Goal: Information Seeking & Learning: Find specific page/section

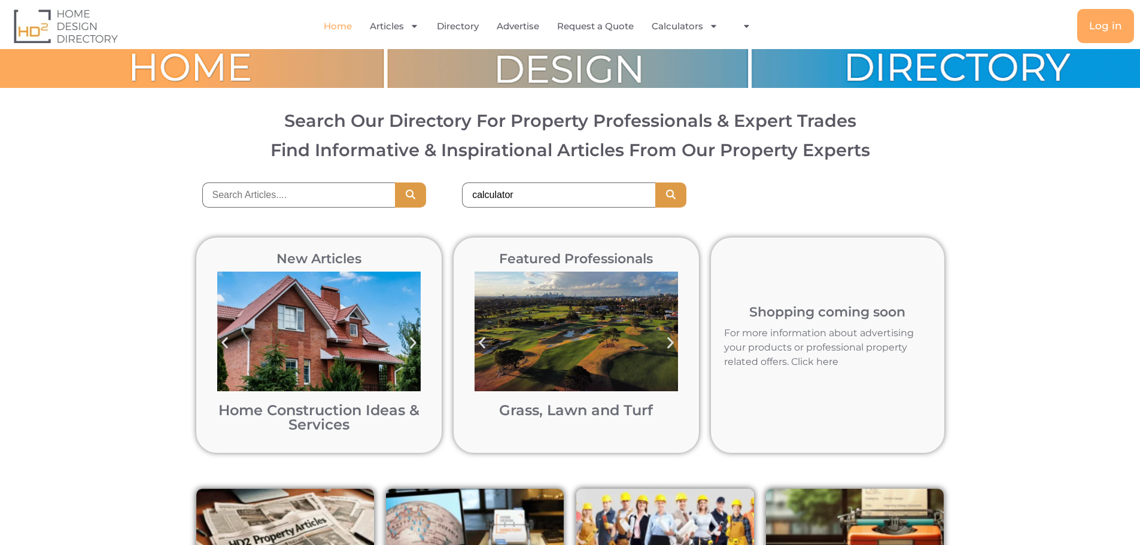
type input "calculator"
click at [655, 183] on button "Search" at bounding box center [670, 195] width 31 height 25
click at [357, 196] on input "search" at bounding box center [298, 195] width 193 height 25
type input "calculator"
click at [395, 183] on button "Search" at bounding box center [410, 195] width 31 height 25
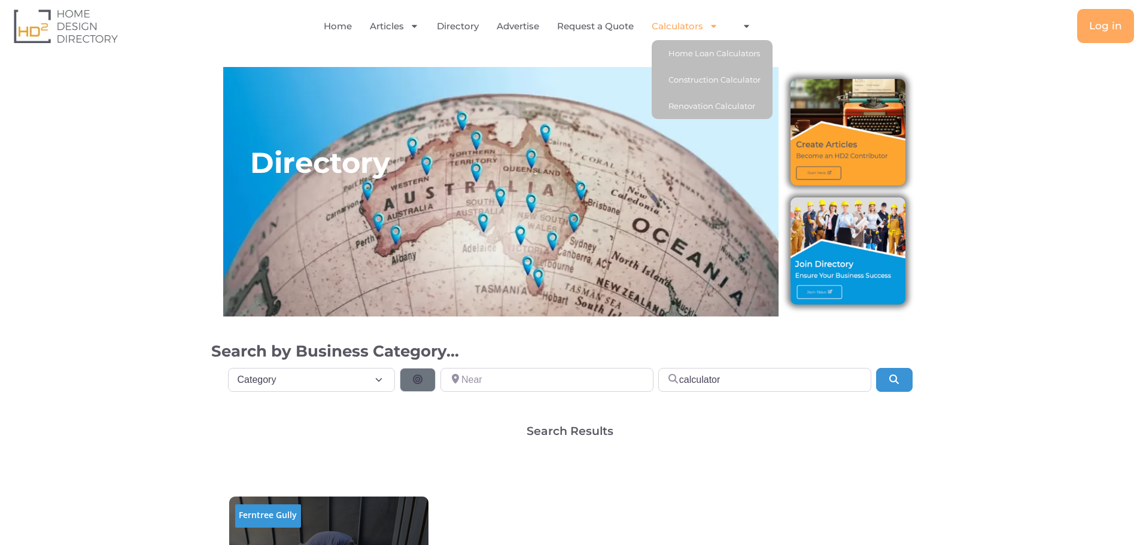
click at [708, 23] on span "Menu" at bounding box center [710, 26] width 15 height 21
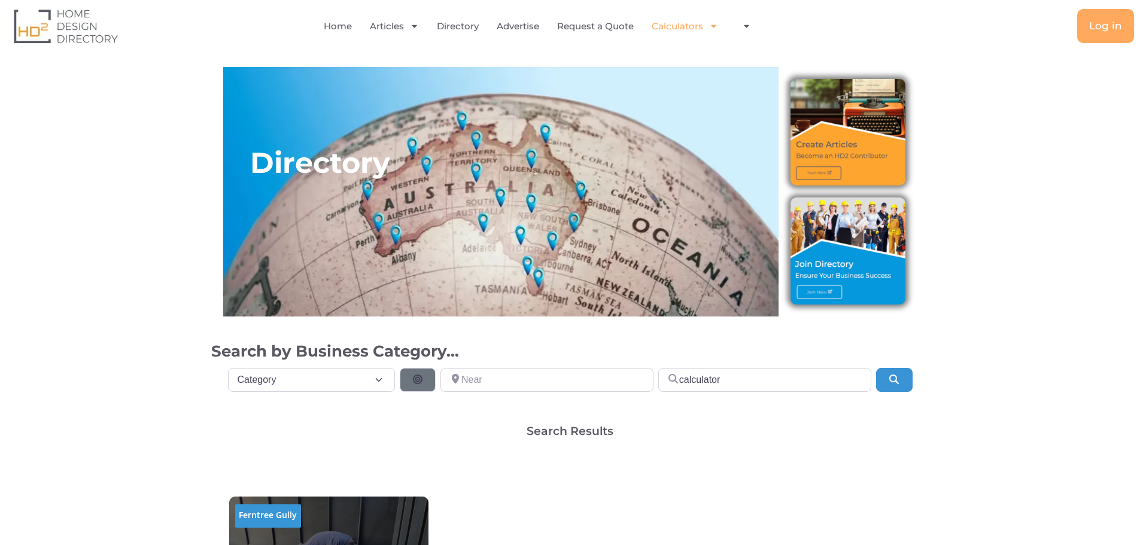
click at [715, 24] on icon "Menu" at bounding box center [713, 26] width 9 height 9
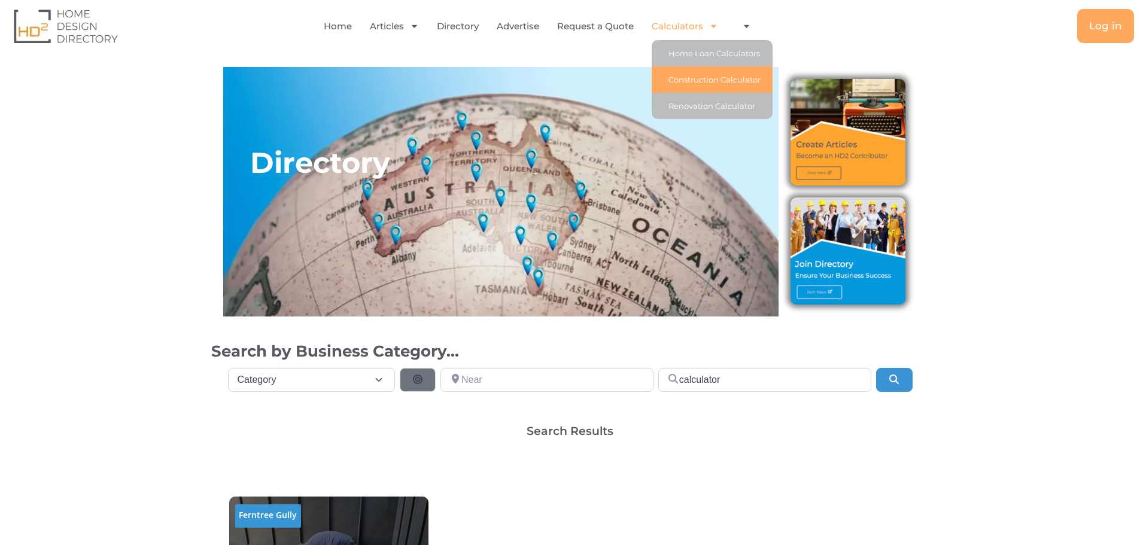
click at [727, 75] on link "Construction Calculator" at bounding box center [712, 79] width 121 height 26
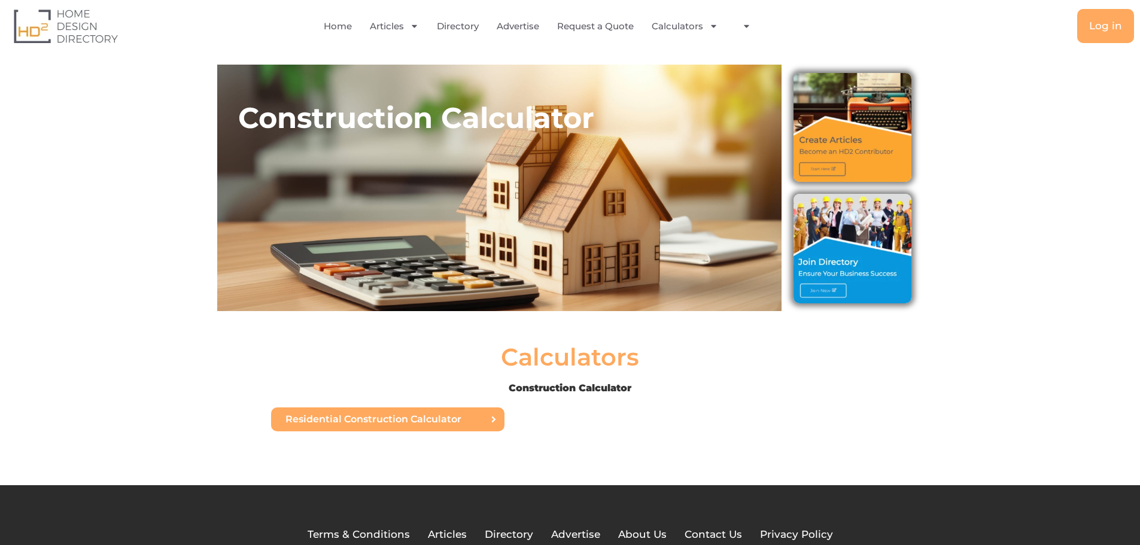
click at [394, 413] on link "Residential Construction Calculator" at bounding box center [387, 420] width 233 height 24
